Goal: Task Accomplishment & Management: Manage account settings

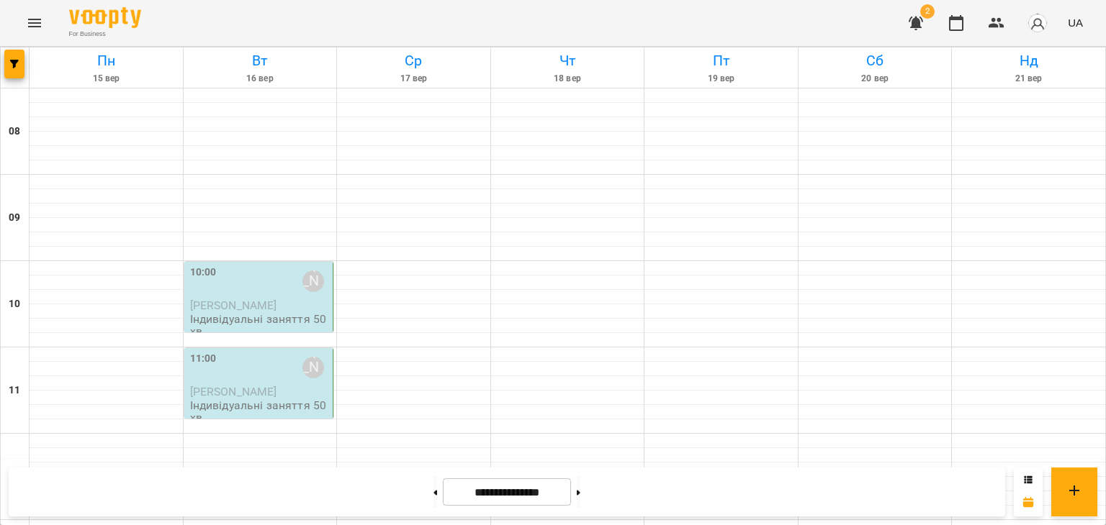
click at [284, 384] on div "11:00 [PERSON_NAME]" at bounding box center [260, 368] width 140 height 35
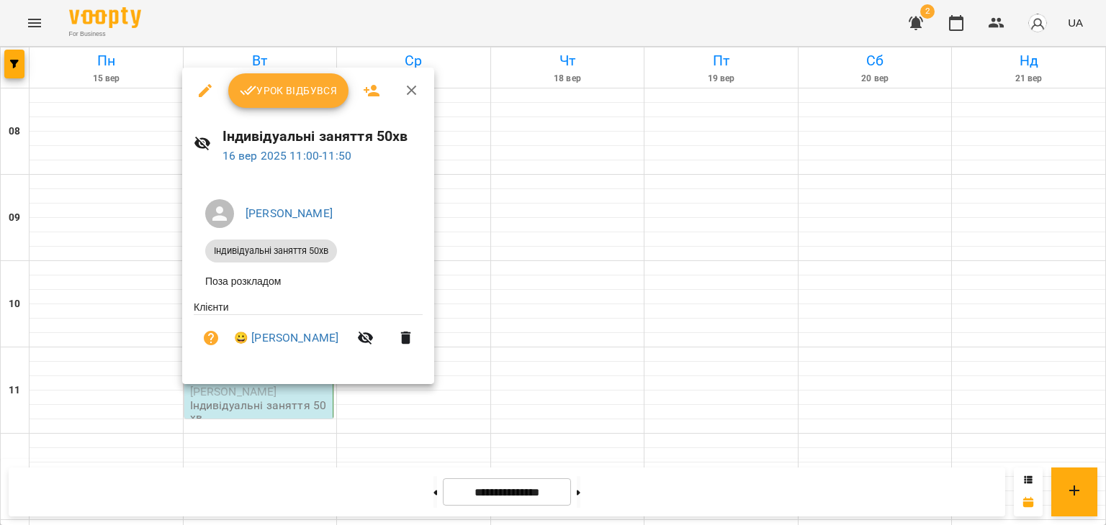
click at [297, 96] on span "Урок відбувся" at bounding box center [289, 90] width 98 height 17
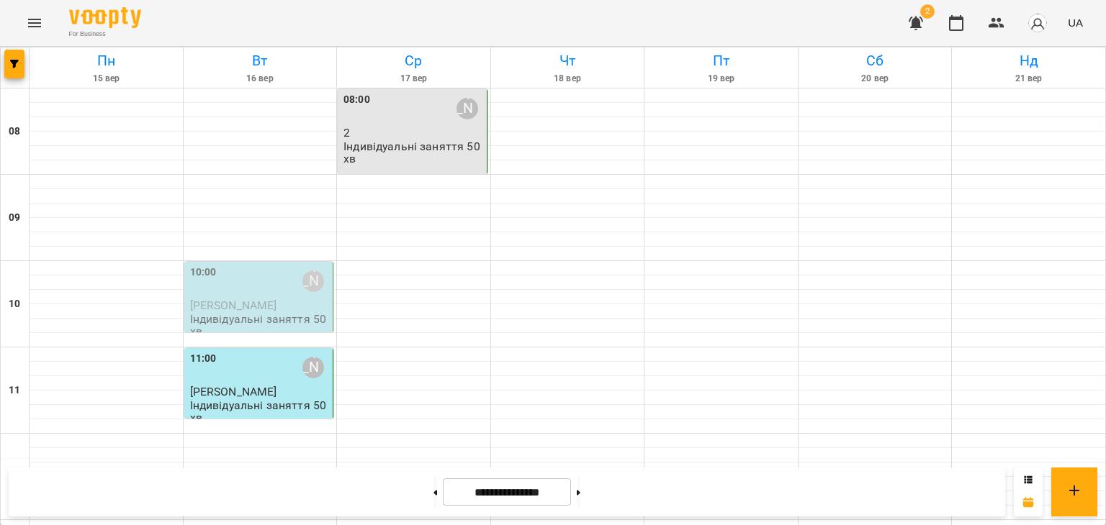
click at [284, 294] on div "10:00 [PERSON_NAME]" at bounding box center [260, 281] width 140 height 33
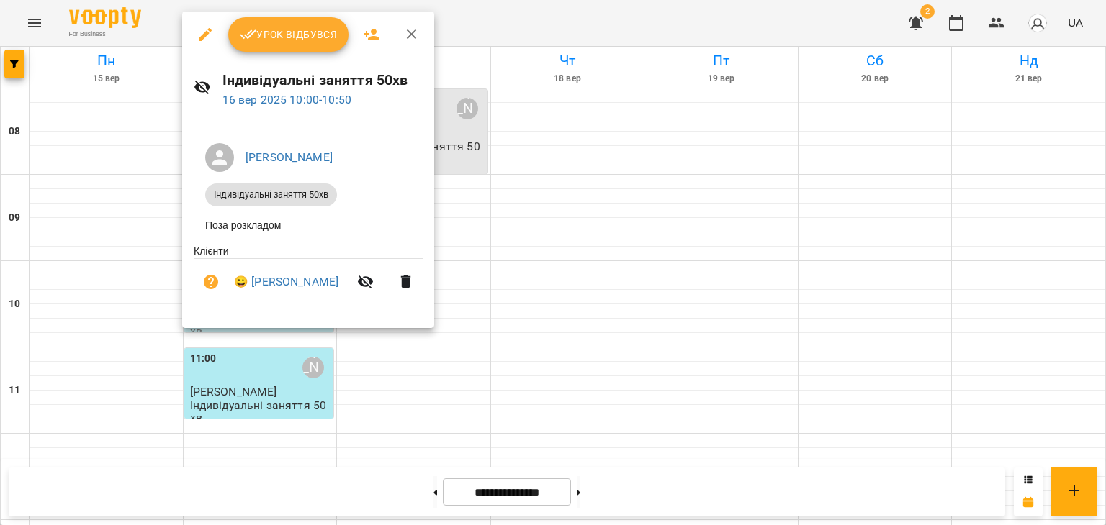
click at [314, 33] on span "Урок відбувся" at bounding box center [289, 34] width 98 height 17
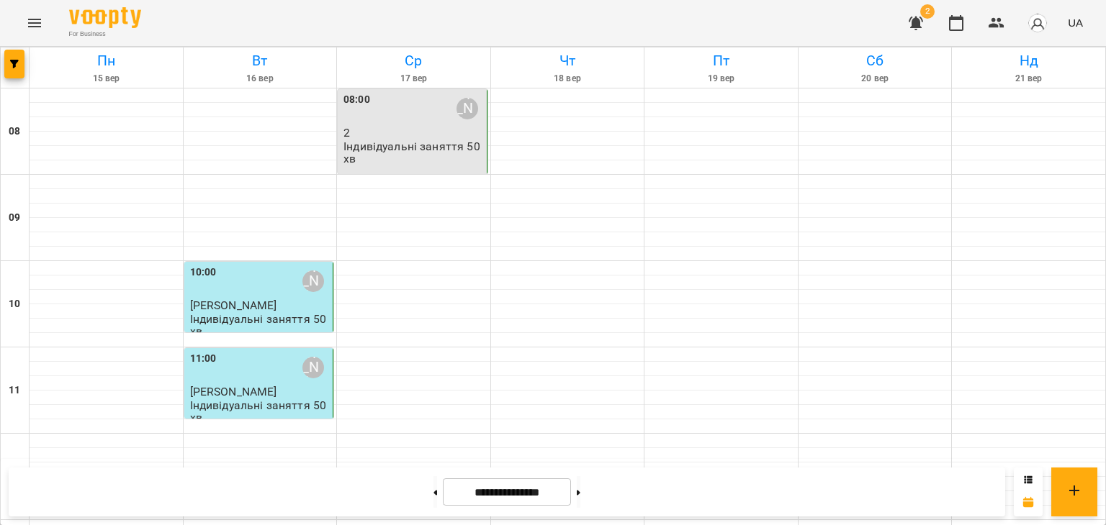
scroll to position [837, 0]
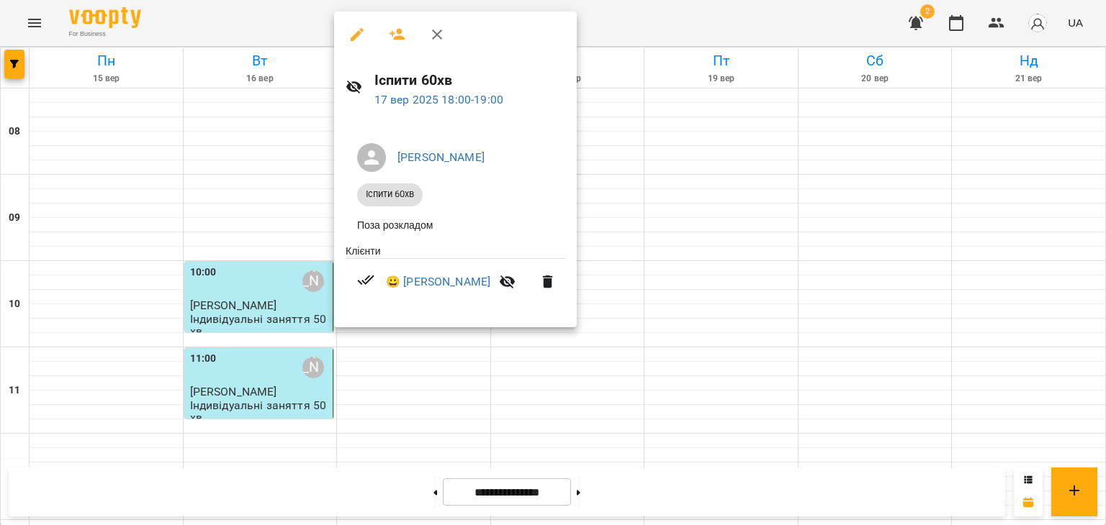
click at [625, 163] on div at bounding box center [553, 262] width 1106 height 525
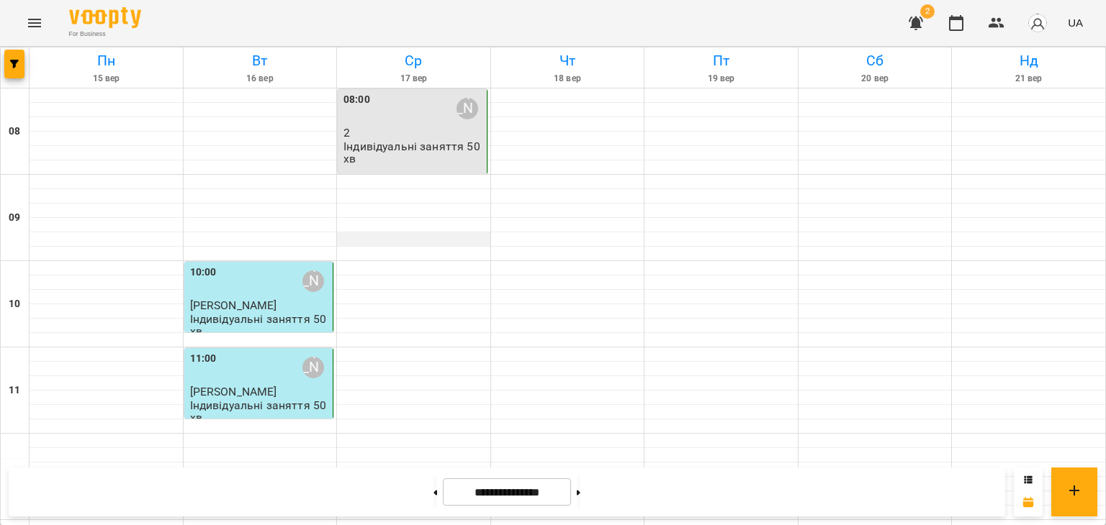
scroll to position [0, 0]
click at [428, 135] on p "2" at bounding box center [413, 133] width 140 height 12
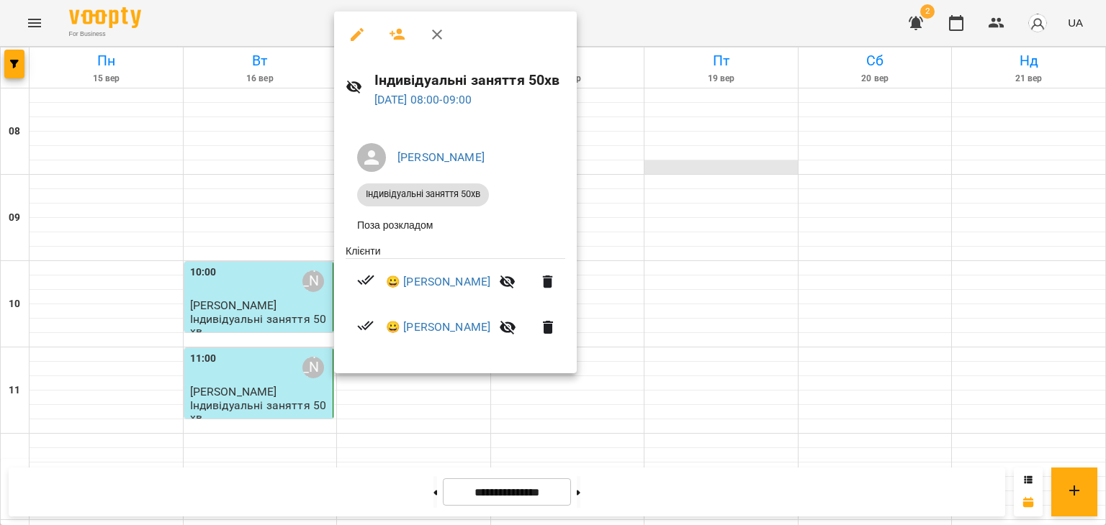
click at [651, 161] on div at bounding box center [553, 262] width 1106 height 525
